Goal: Transaction & Acquisition: Register for event/course

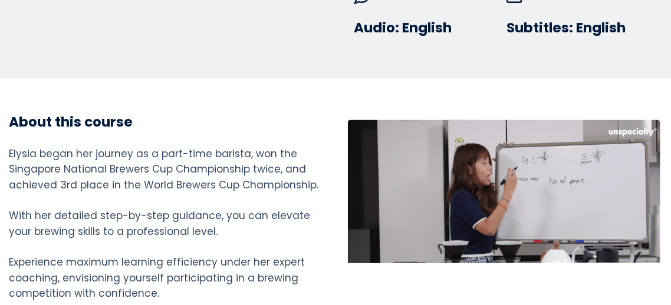
scroll to position [1010, 0]
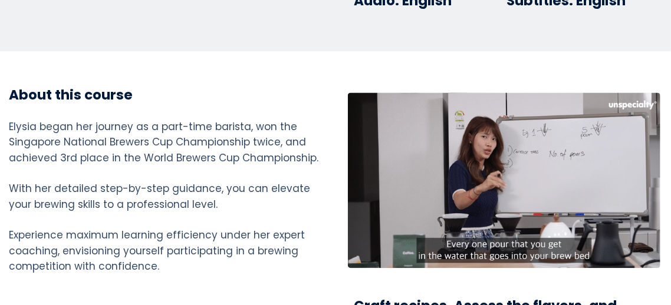
click at [430, 184] on div at bounding box center [504, 181] width 312 height 176
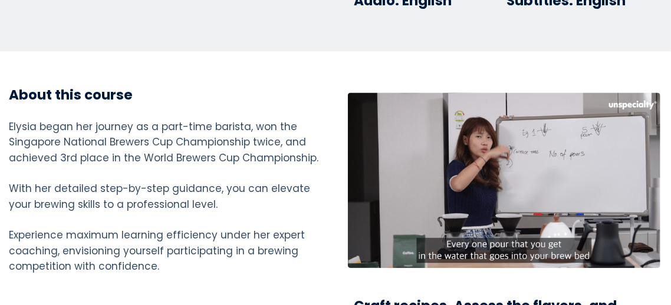
click at [561, 223] on div at bounding box center [504, 181] width 312 height 176
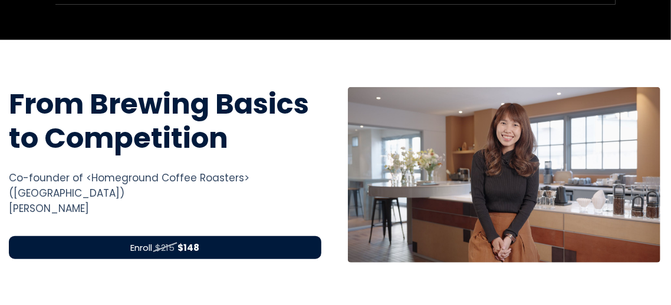
scroll to position [386, 0]
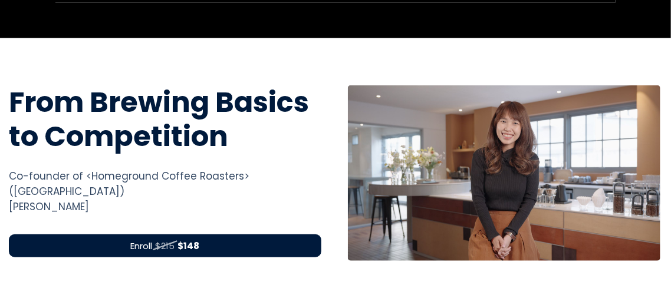
click at [239, 235] on div "Enroll $215 $148" at bounding box center [165, 246] width 312 height 23
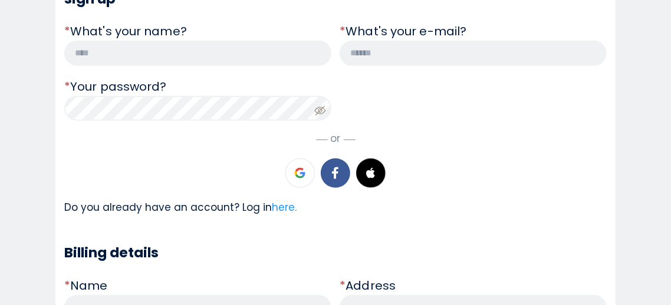
scroll to position [264, 0]
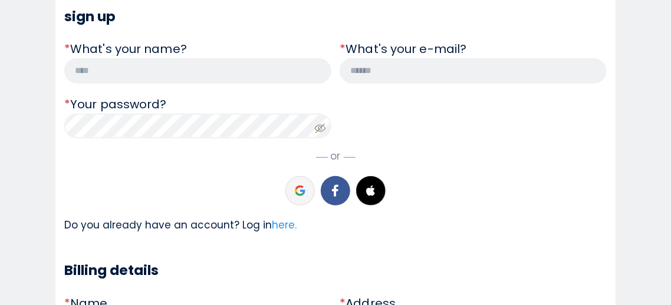
click at [300, 190] on icon at bounding box center [302, 192] width 5 height 5
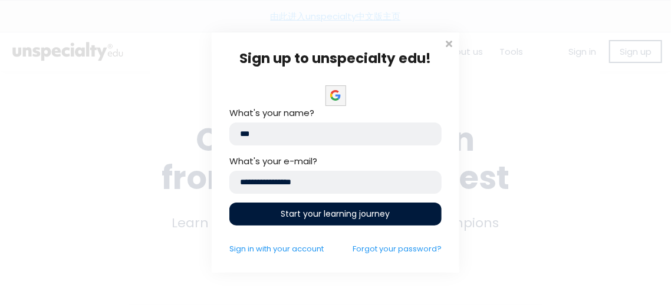
click at [311, 213] on span "Start your learning journey" at bounding box center [335, 214] width 109 height 12
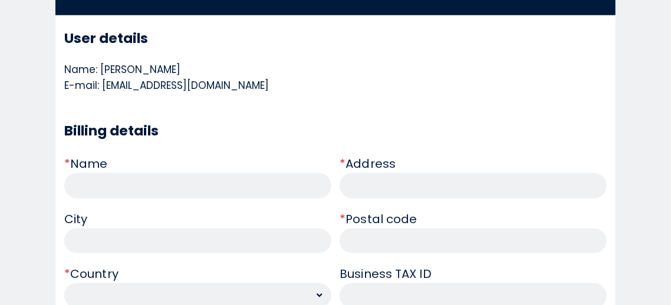
scroll to position [246, 0]
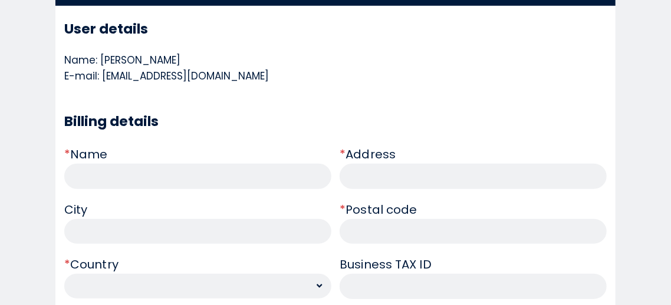
click at [195, 176] on input "text" at bounding box center [197, 176] width 267 height 25
type input "********"
click at [394, 183] on input "text" at bounding box center [473, 176] width 267 height 25
click at [381, 234] on input "text" at bounding box center [473, 231] width 267 height 25
type input "***"
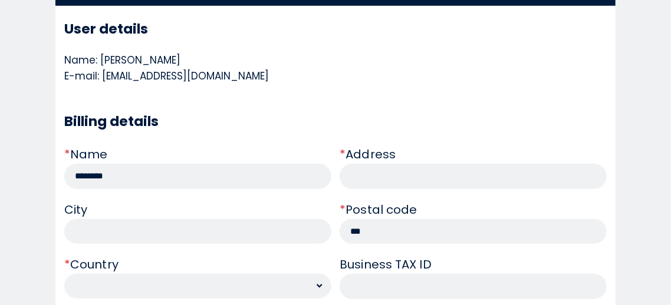
click at [269, 238] on input "text" at bounding box center [197, 231] width 267 height 25
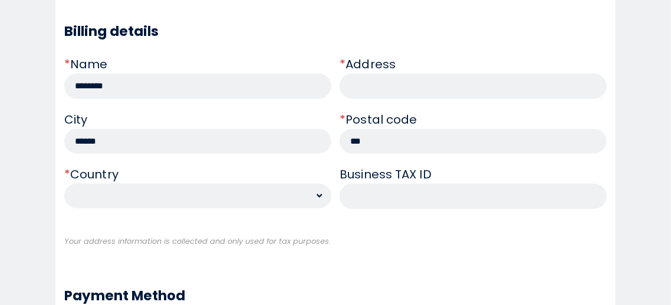
scroll to position [338, 0]
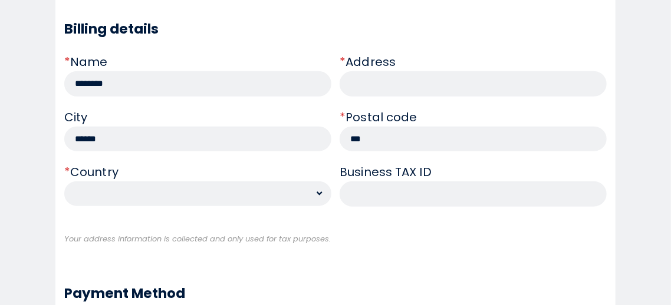
type input "******"
click at [193, 192] on select "**********" at bounding box center [197, 194] width 267 height 25
select select "**"
click at [64, 182] on select "**********" at bounding box center [197, 194] width 267 height 25
click at [393, 87] on input "text" at bounding box center [473, 83] width 267 height 25
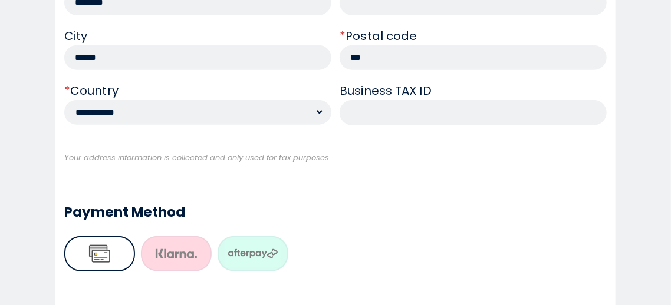
scroll to position [417, 0]
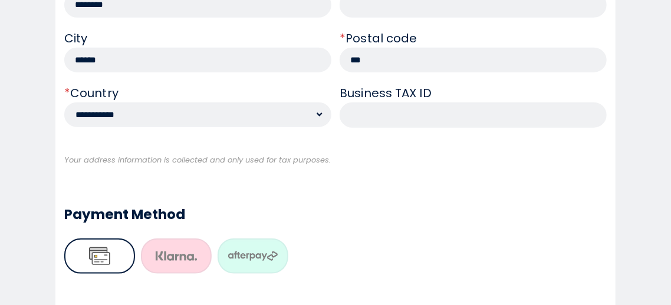
click at [382, 63] on input "***" at bounding box center [473, 60] width 267 height 25
type input "*"
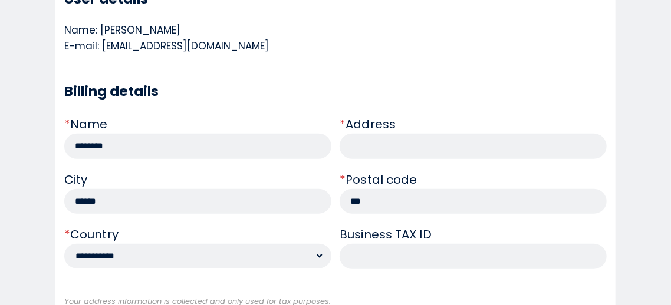
scroll to position [278, 0]
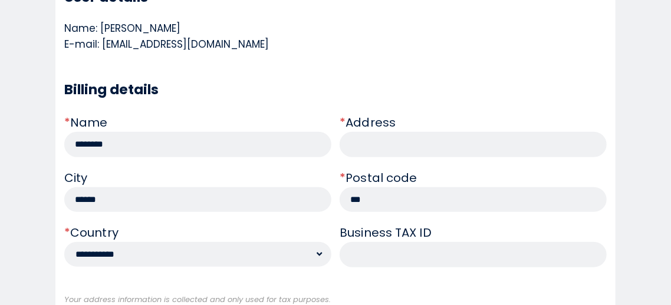
type input "***"
click at [354, 150] on input "text" at bounding box center [473, 144] width 267 height 25
paste input "**********"
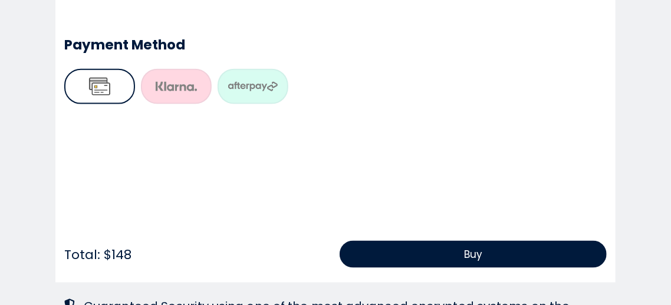
scroll to position [593, 0]
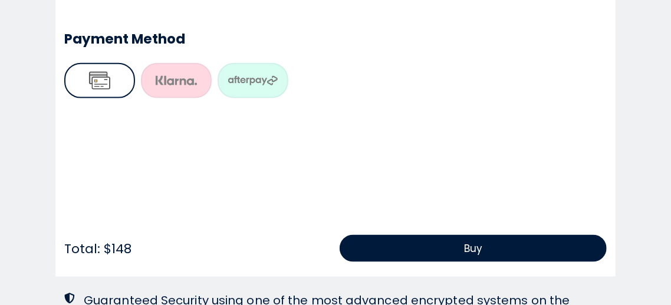
type input "**********"
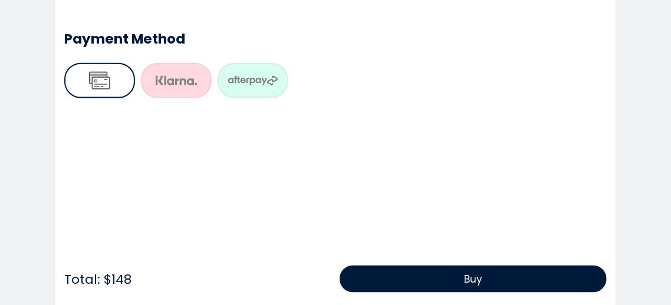
click at [413, 274] on button "Buy" at bounding box center [473, 279] width 267 height 27
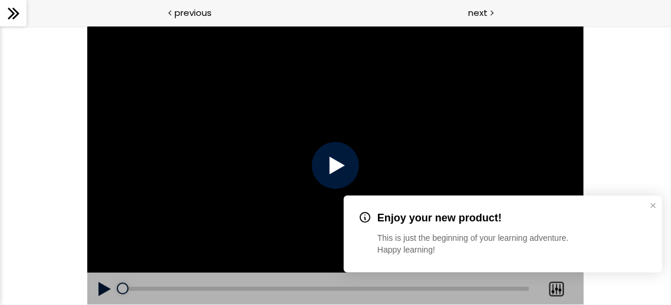
click at [327, 156] on div at bounding box center [335, 164] width 47 height 47
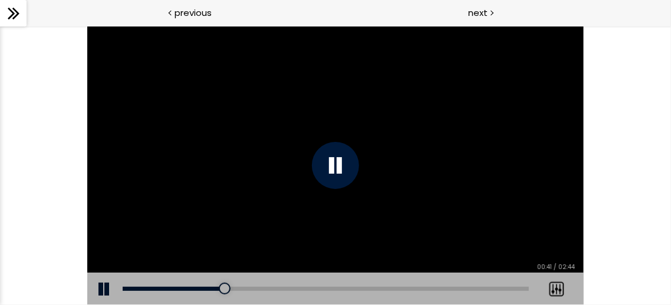
click at [335, 159] on div at bounding box center [335, 164] width 47 height 47
click at [100, 295] on button at bounding box center [104, 288] width 35 height 33
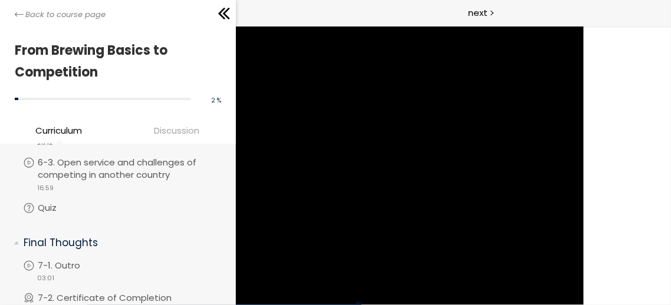
scroll to position [1497, 0]
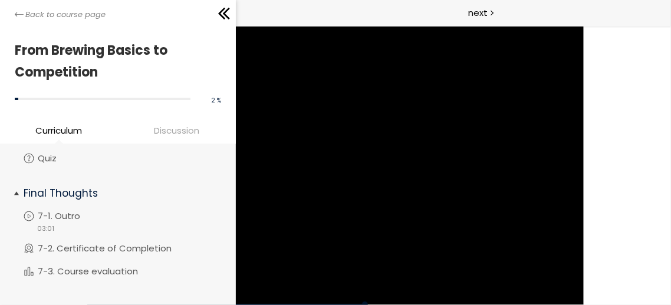
click at [15, 183] on span "Final Thoughts" at bounding box center [122, 195] width 215 height 24
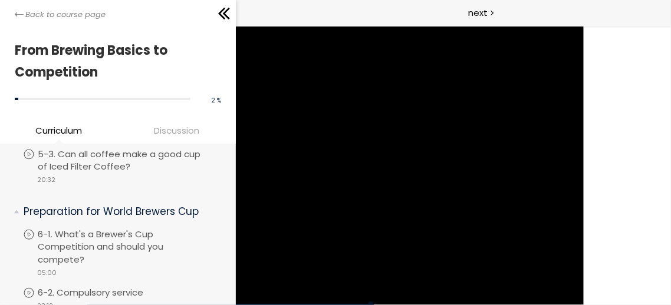
scroll to position [1287, 0]
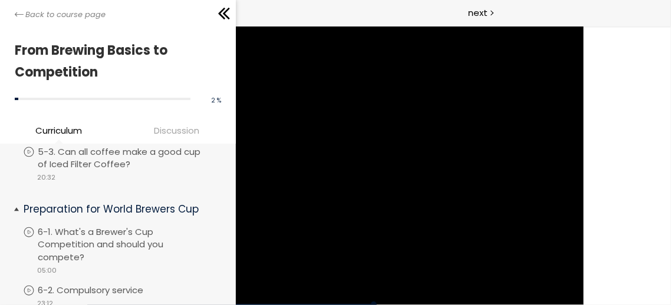
click at [15, 199] on span "Preparation for World Brewers Cup" at bounding box center [122, 211] width 215 height 24
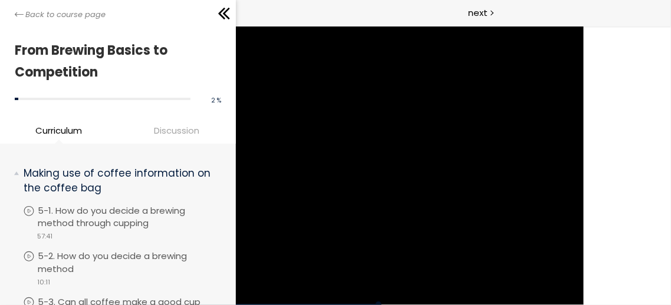
scroll to position [1127, 0]
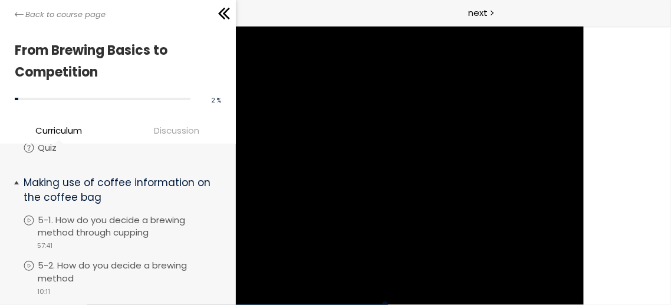
click at [18, 173] on span "Making use of coffee information on the coffee bag" at bounding box center [122, 192] width 215 height 38
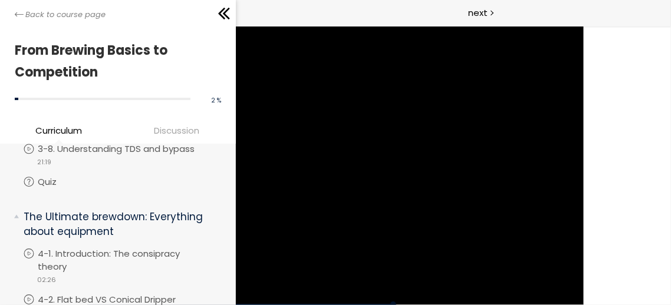
scroll to position [739, 0]
click at [18, 209] on span "The Ultimate brewdown: Everything about equipment" at bounding box center [122, 227] width 215 height 38
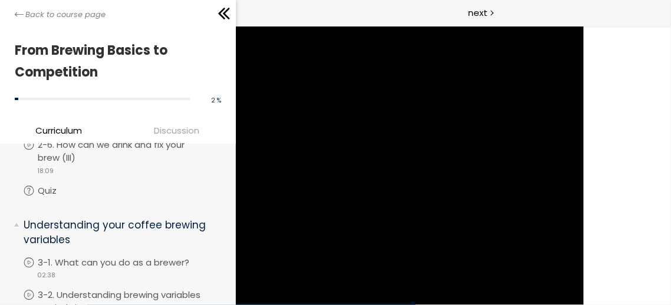
scroll to position [312, 0]
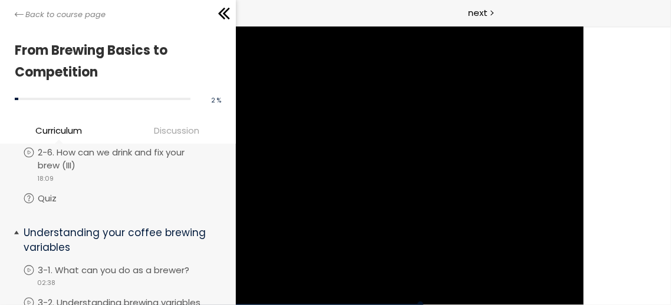
click at [15, 229] on span "Understanding your coffee brewing variables" at bounding box center [122, 242] width 215 height 38
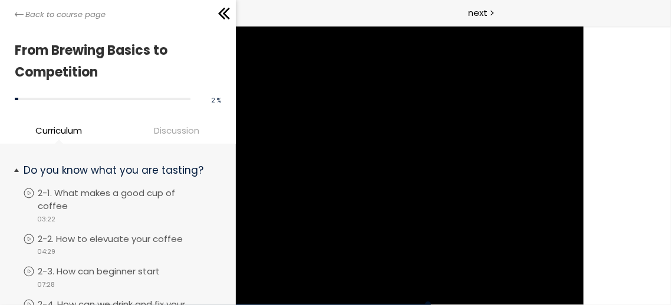
scroll to position [68, 0]
click at [12, 168] on li "Do you know what you are tasting? You have to complete unit (2-1. What makes a …" at bounding box center [118, 310] width 236 height 310
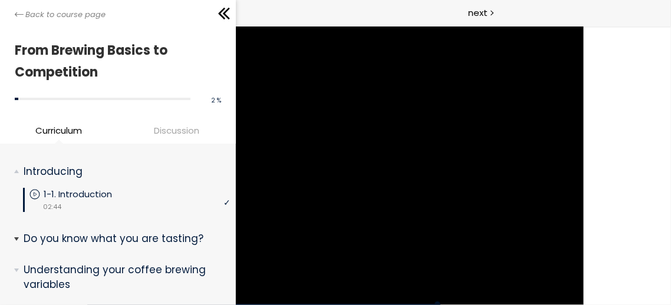
scroll to position [0, 0]
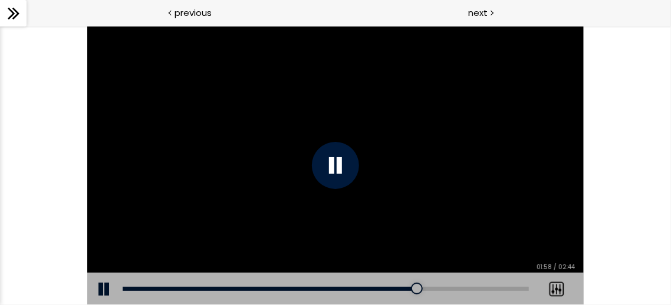
drag, startPoint x: 452, startPoint y: 196, endPoint x: 507, endPoint y: 149, distance: 73.2
click at [507, 149] on div at bounding box center [335, 164] width 497 height 279
click at [127, 288] on div "00:02" at bounding box center [326, 289] width 406 height 4
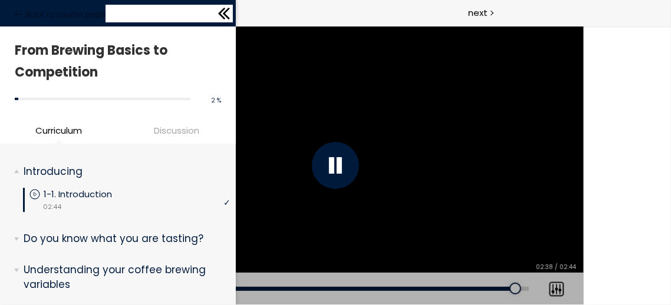
click at [14, 13] on div "Back to course page" at bounding box center [118, 13] width 236 height 27
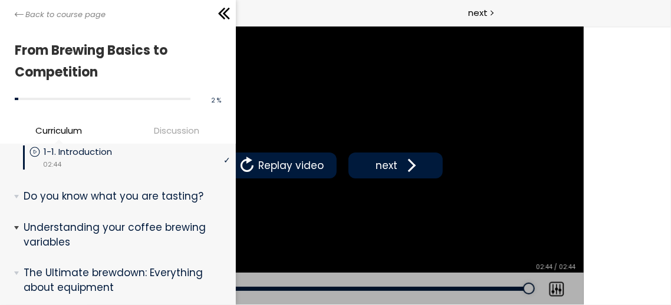
scroll to position [63, 0]
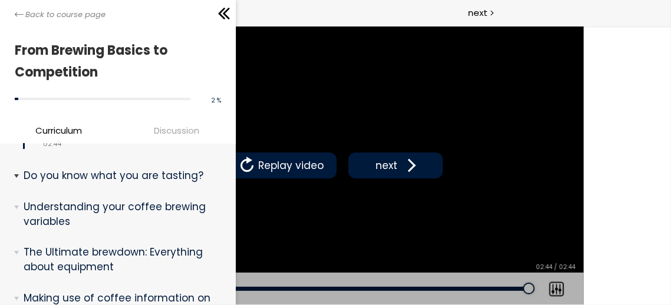
click at [18, 182] on span "Do you know what you are tasting?" at bounding box center [122, 178] width 215 height 24
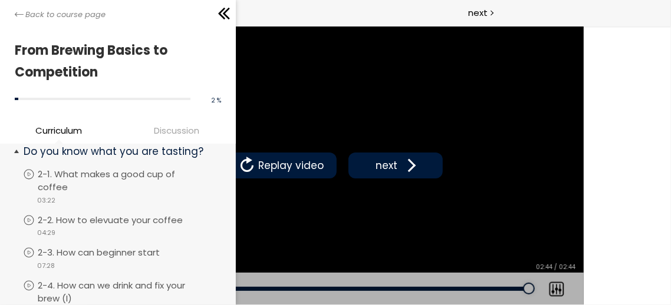
scroll to position [74, 0]
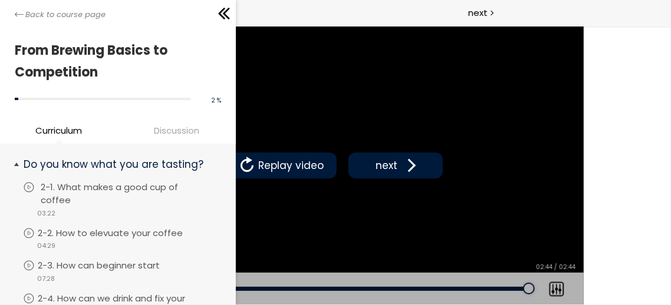
click at [68, 193] on p "2-1. What makes a good cup of coffee" at bounding box center [137, 194] width 192 height 26
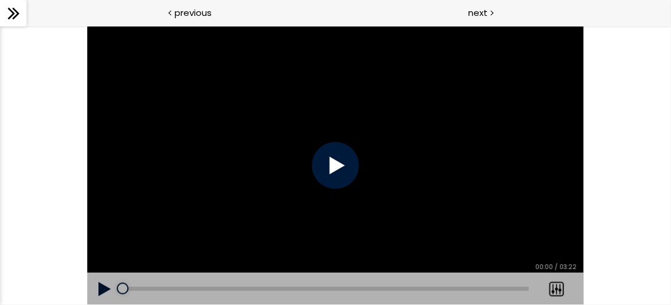
click at [326, 147] on div at bounding box center [335, 164] width 47 height 47
click at [334, 157] on div at bounding box center [335, 164] width 47 height 47
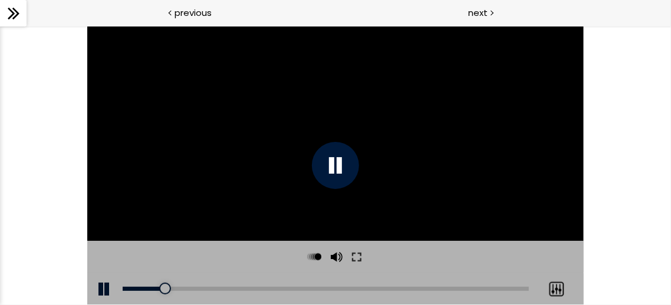
click at [559, 295] on div at bounding box center [556, 288] width 29 height 33
click at [557, 288] on div at bounding box center [556, 288] width 29 height 33
click at [355, 255] on button at bounding box center [356, 257] width 21 height 32
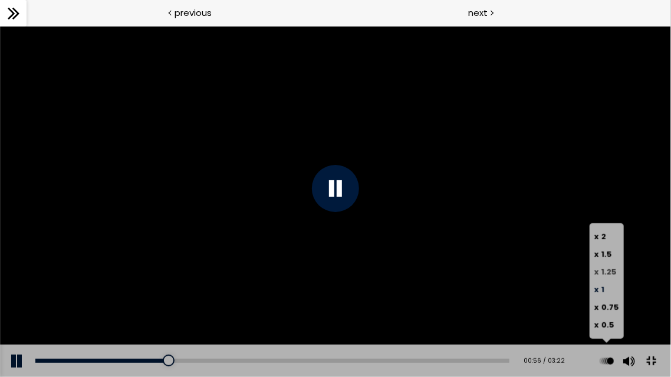
click at [608, 269] on span "1.25" at bounding box center [608, 271] width 15 height 11
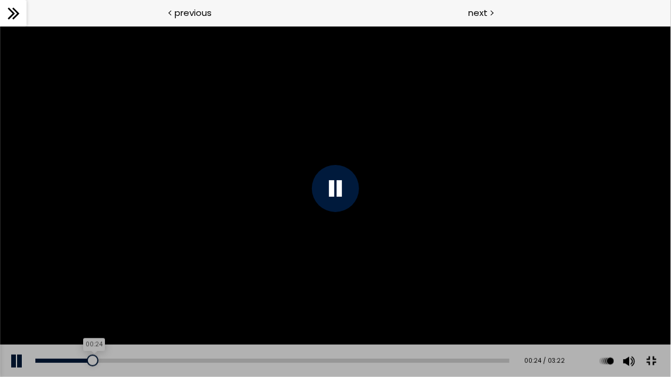
click at [91, 305] on div "00:24" at bounding box center [272, 361] width 474 height 4
click at [45, 305] on div "00:04" at bounding box center [272, 361] width 474 height 4
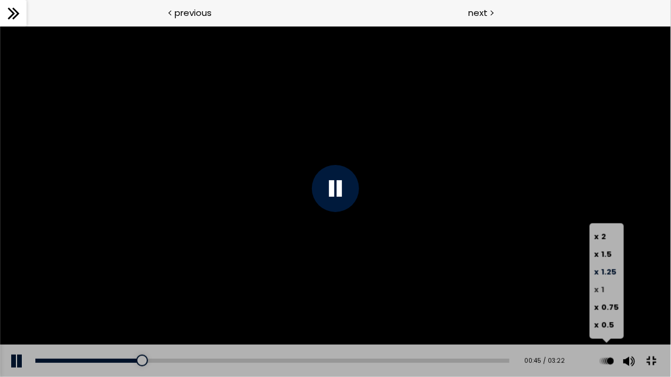
click at [611, 288] on label "x 1" at bounding box center [606, 290] width 25 height 18
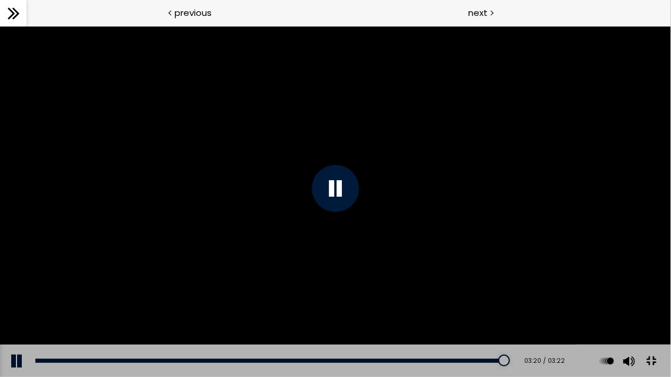
click at [650, 305] on button at bounding box center [651, 361] width 27 height 27
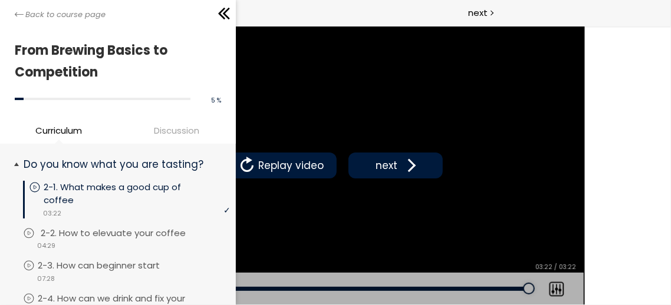
click at [77, 239] on div "video 04:29" at bounding box center [126, 245] width 207 height 12
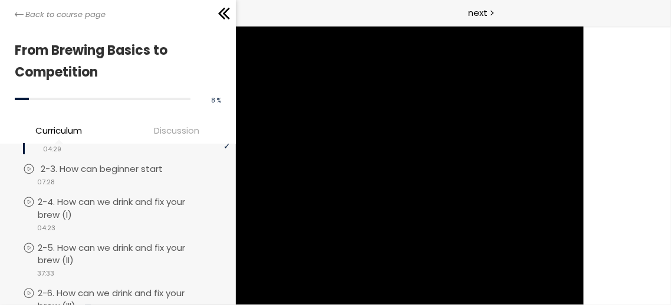
scroll to position [157, 0]
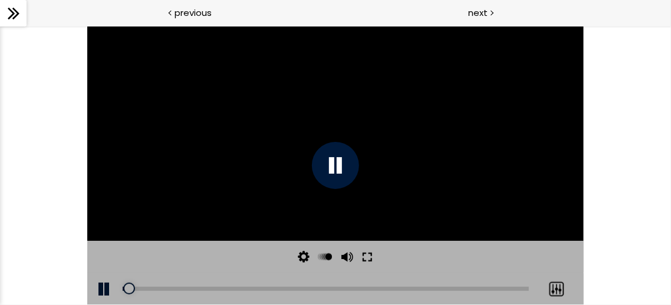
click at [363, 254] on button at bounding box center [367, 257] width 21 height 32
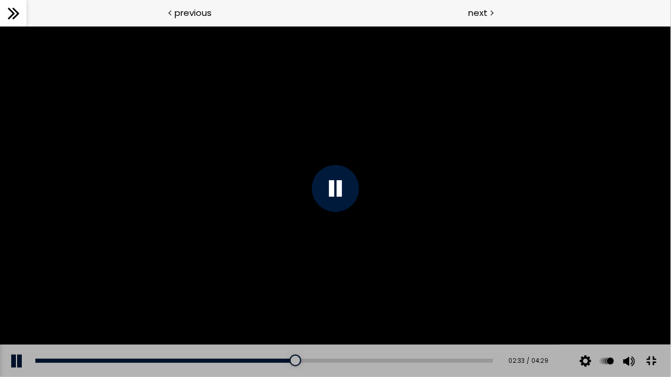
click at [532, 243] on div at bounding box center [335, 188] width 671 height 377
click at [501, 298] on div at bounding box center [335, 188] width 671 height 377
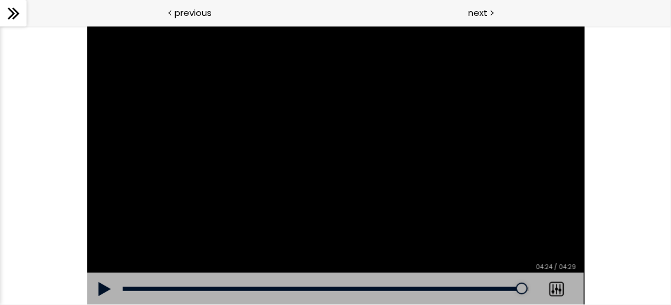
click at [240, 138] on div at bounding box center [335, 164] width 497 height 279
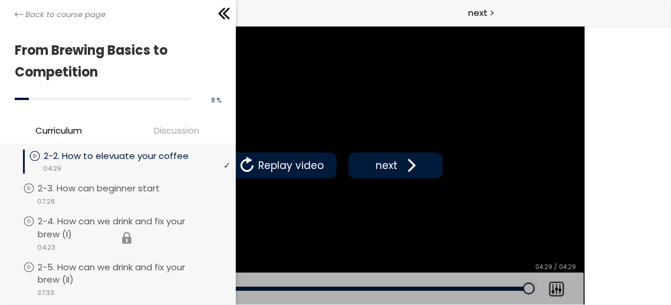
scroll to position [152, 0]
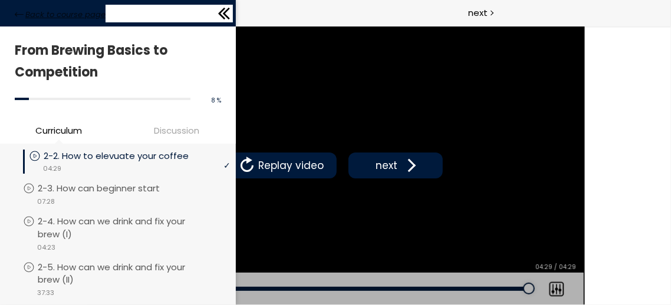
click at [19, 12] on icon at bounding box center [19, 14] width 9 height 9
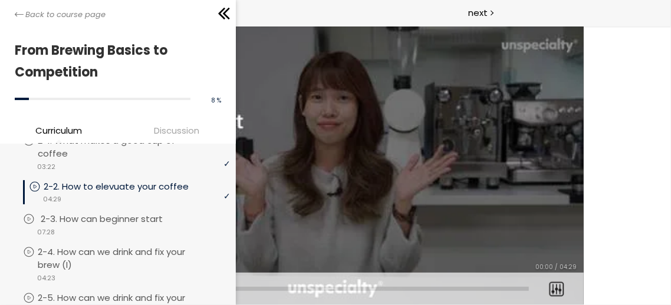
scroll to position [121, 0]
click at [142, 225] on div "video 07:28" at bounding box center [126, 231] width 207 height 12
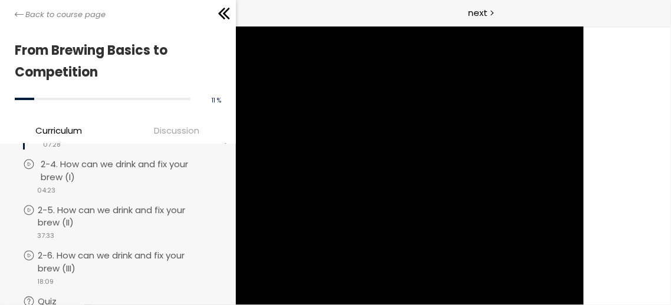
scroll to position [182, 0]
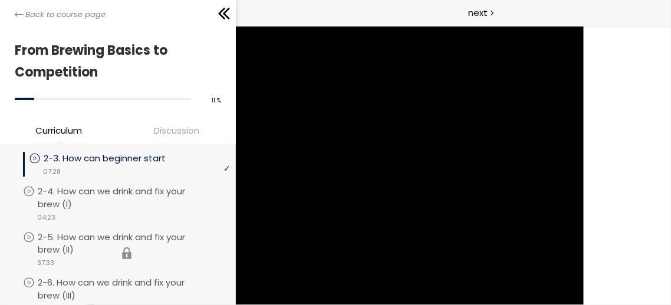
click at [154, 249] on li "You have to complete unit (2-5. How can we drink and fix your brew (II)) in ord…" at bounding box center [126, 254] width 207 height 46
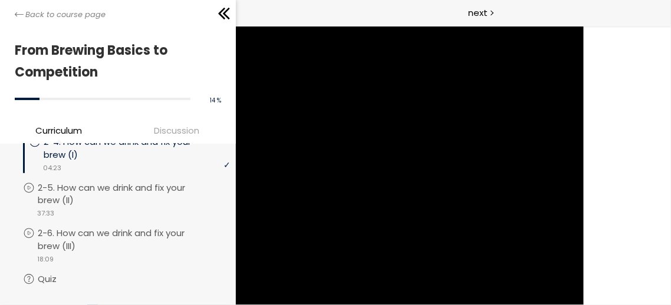
scroll to position [252, 0]
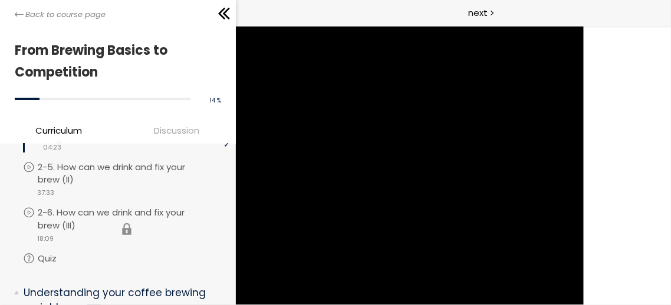
click at [148, 229] on li "You have to complete unit (2-6. How can we drink and fix your brew (III)) in or…" at bounding box center [126, 229] width 207 height 46
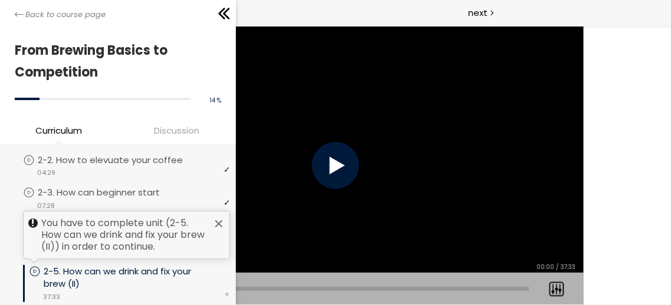
scroll to position [146, 0]
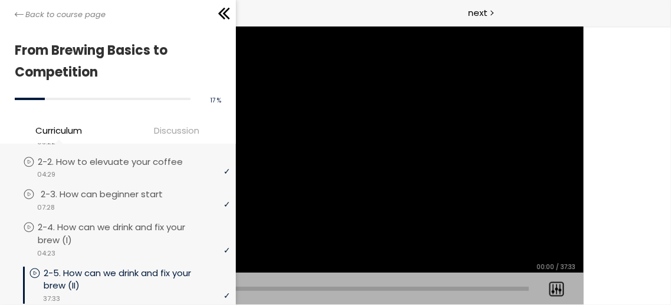
click at [139, 193] on p "2-3. How can beginner start" at bounding box center [114, 194] width 146 height 13
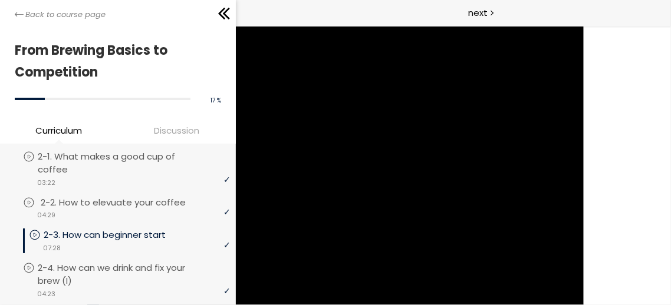
scroll to position [104, 0]
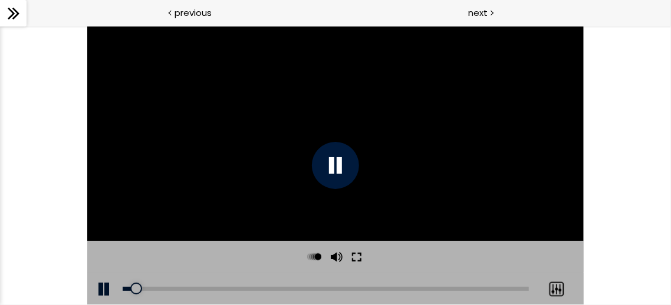
click at [354, 256] on button at bounding box center [356, 257] width 21 height 32
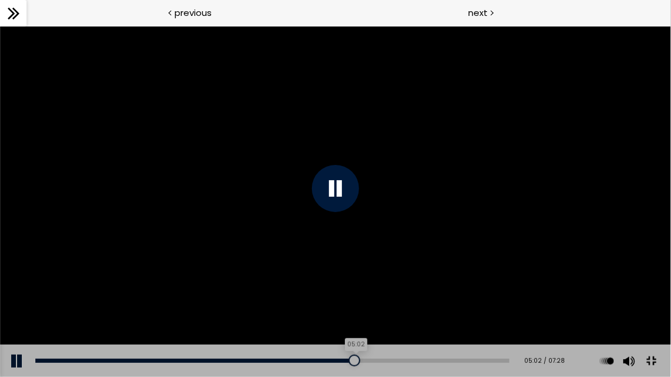
click at [347, 305] on div "05:02" at bounding box center [272, 361] width 474 height 4
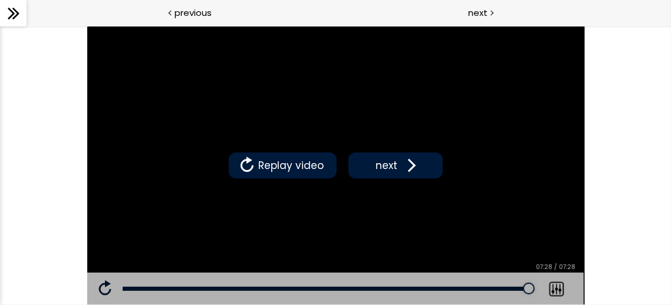
click at [331, 156] on button "Replay video" at bounding box center [283, 165] width 108 height 26
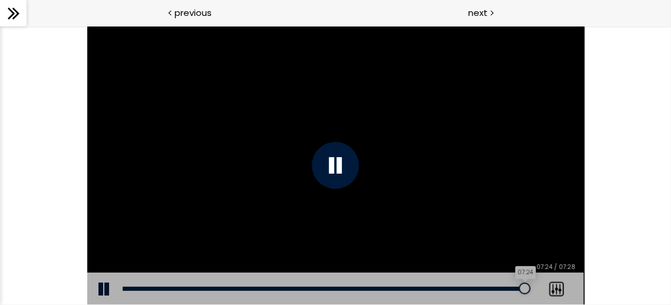
click at [525, 290] on div "07:24" at bounding box center [326, 289] width 406 height 4
click at [335, 153] on div at bounding box center [335, 164] width 47 height 47
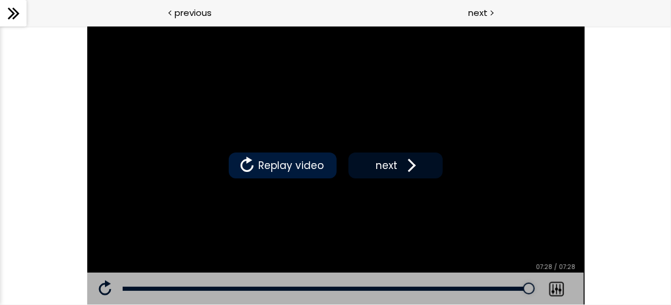
click at [384, 159] on span "next" at bounding box center [387, 164] width 28 height 15
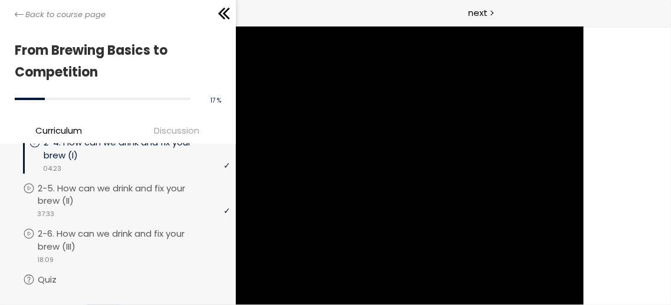
scroll to position [232, 0]
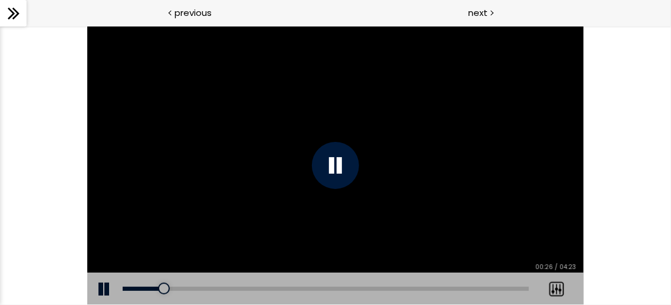
click at [312, 158] on div at bounding box center [335, 164] width 497 height 279
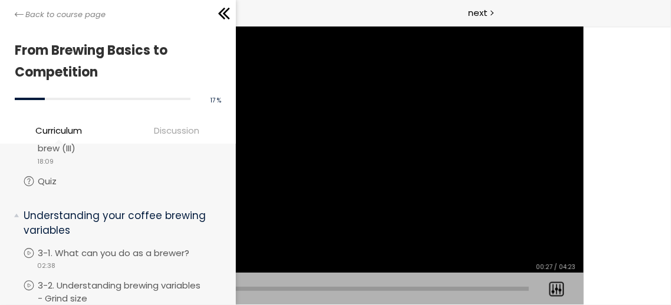
scroll to position [330, 0]
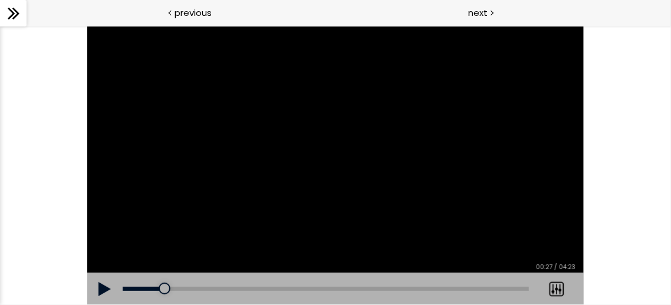
click at [157, 114] on div at bounding box center [335, 164] width 497 height 279
click at [227, 123] on div at bounding box center [335, 164] width 497 height 279
